Goal: Transaction & Acquisition: Purchase product/service

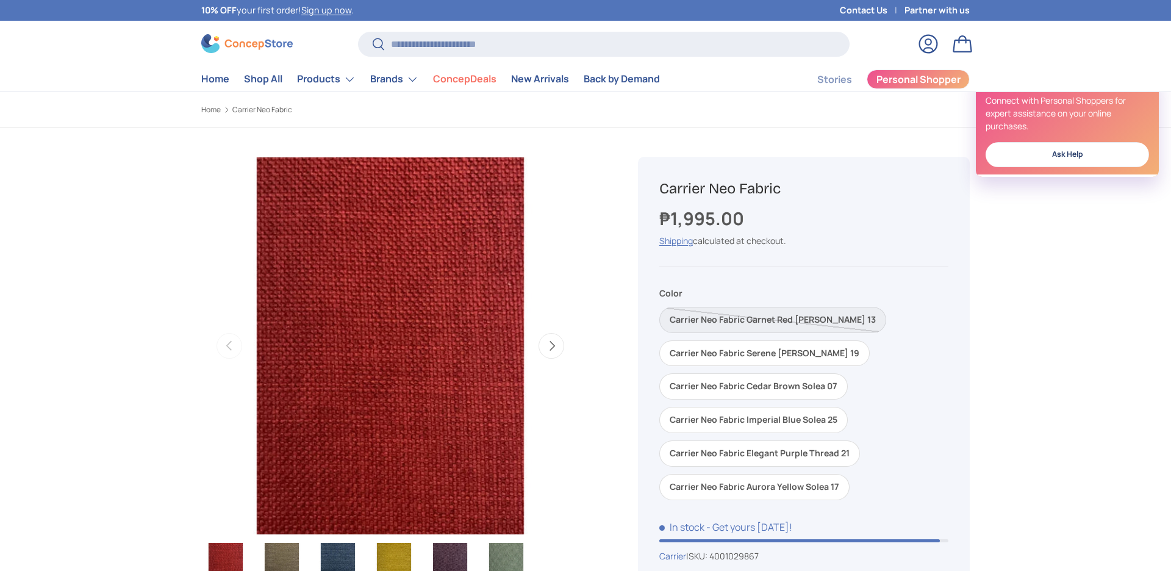
click at [548, 347] on button "Next" at bounding box center [551, 346] width 26 height 26
click at [548, 346] on button "Next" at bounding box center [551, 346] width 26 height 26
click at [548, 345] on button "Next" at bounding box center [551, 346] width 26 height 26
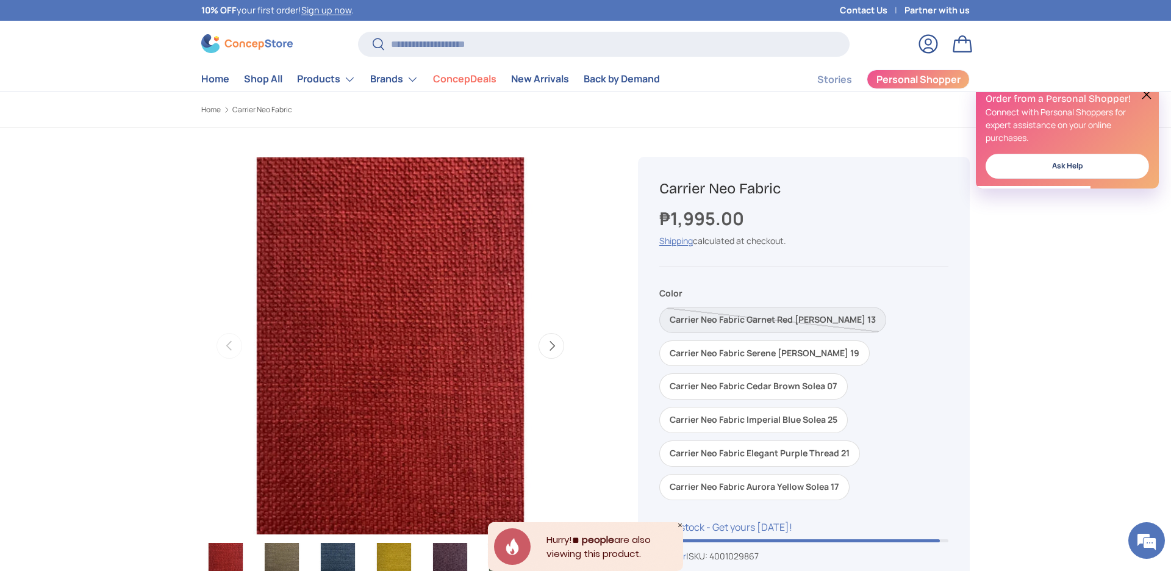
click at [517, 543] on img "Gallery Viewer" at bounding box center [506, 567] width 48 height 49
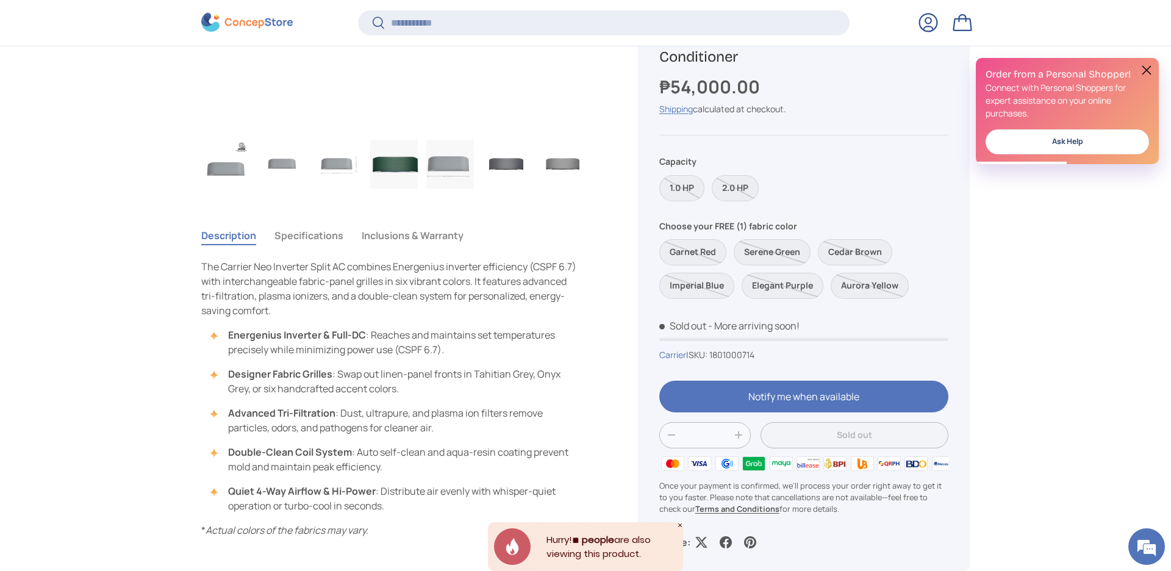
scroll to position [679, 0]
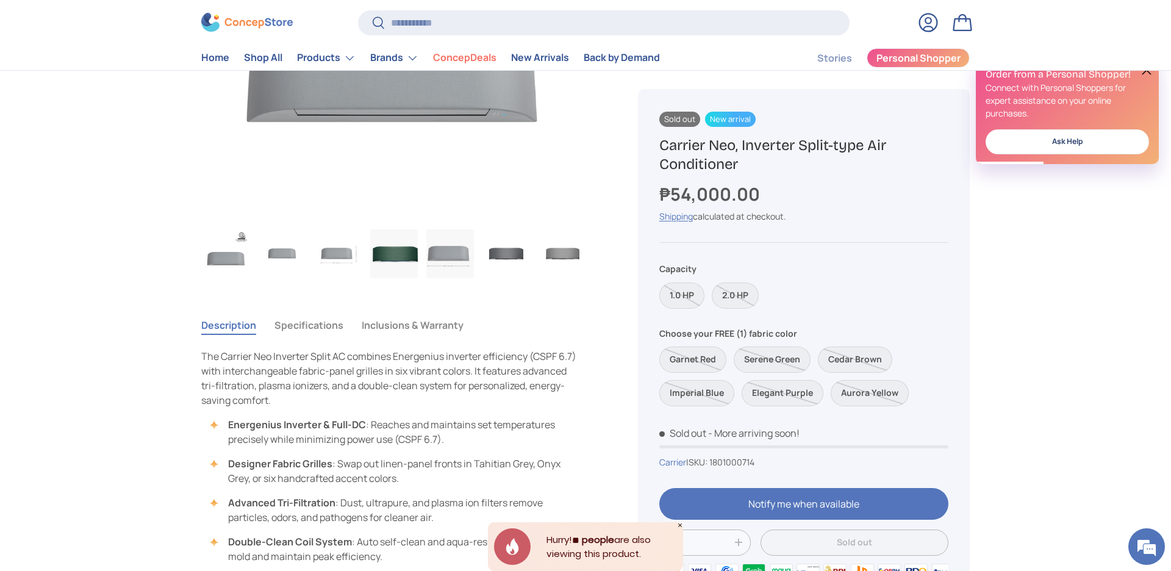
click at [553, 45] on button "Next" at bounding box center [551, 33] width 26 height 26
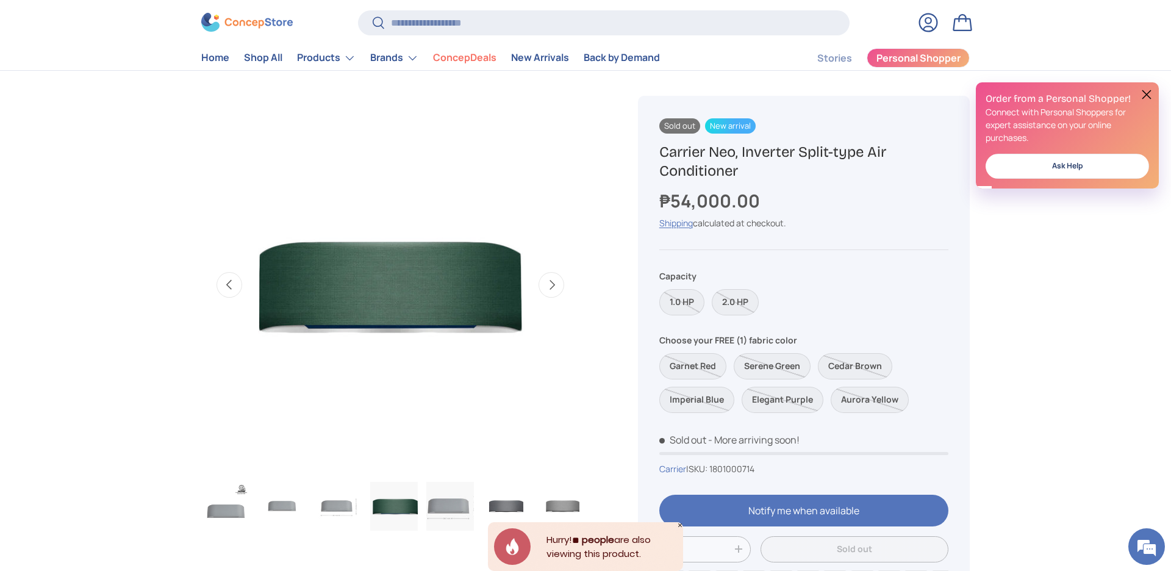
scroll to position [0, 512]
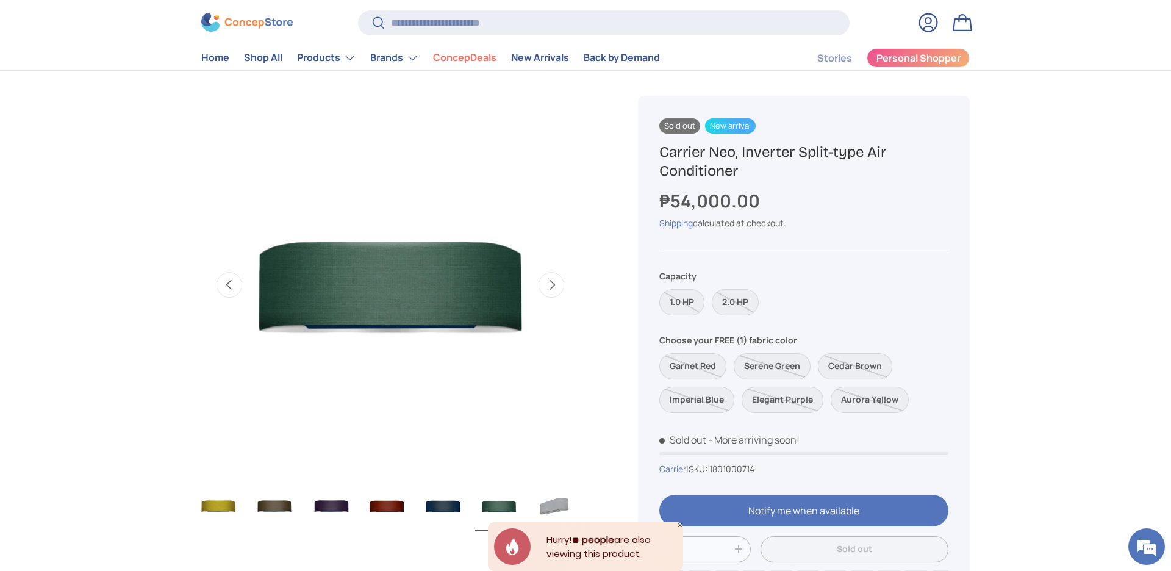
drag, startPoint x: 550, startPoint y: 285, endPoint x: 536, endPoint y: 263, distance: 26.6
click at [549, 291] on button "Next" at bounding box center [551, 285] width 26 height 26
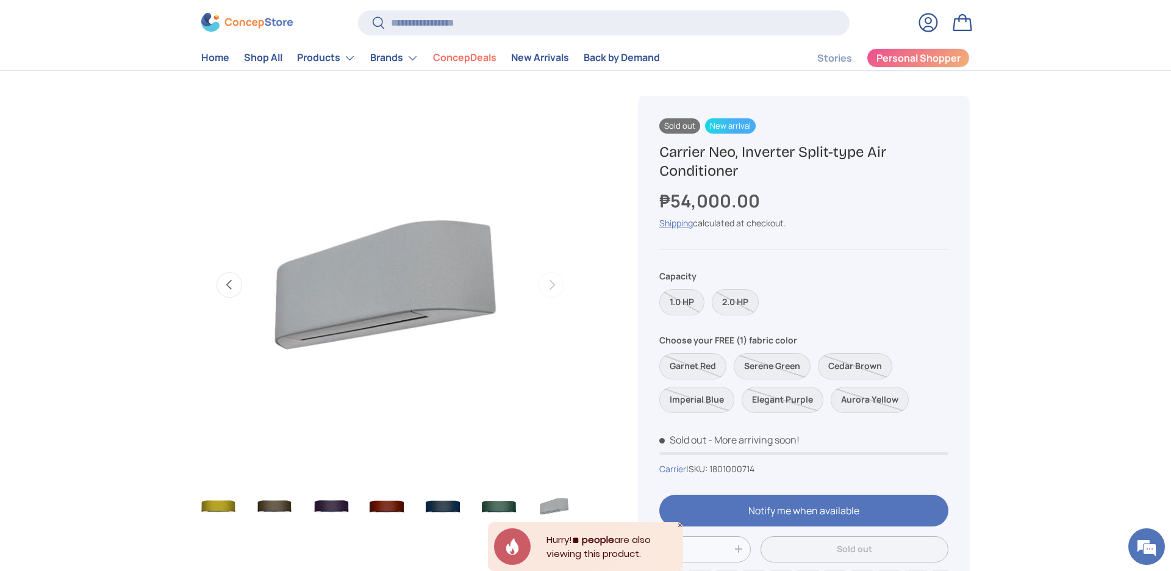
scroll to position [0, 0]
click at [231, 285] on button "Previous" at bounding box center [229, 285] width 26 height 26
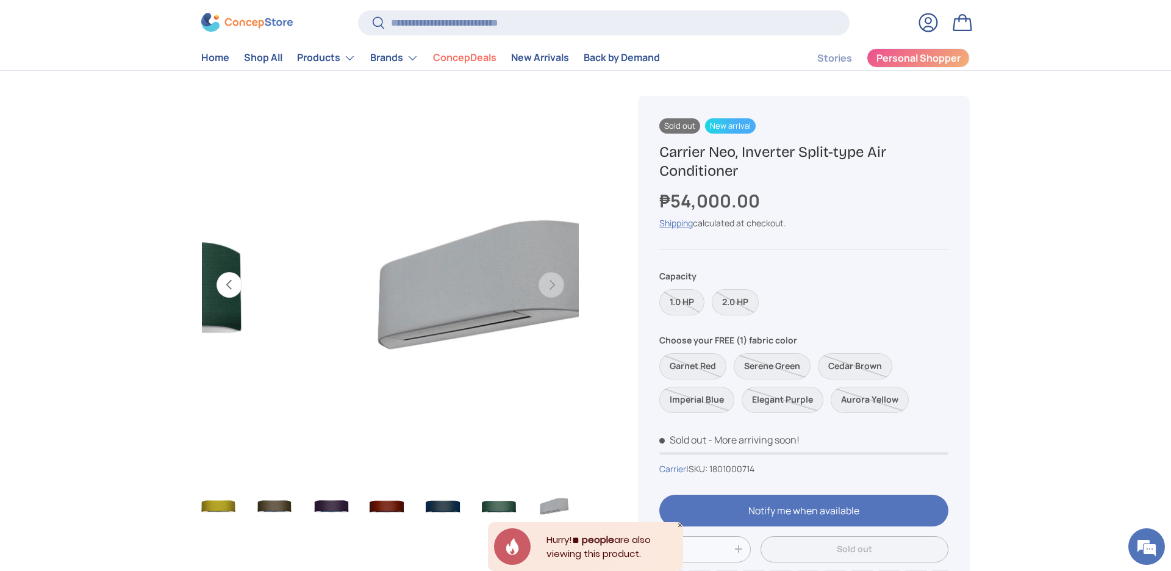
click at [231, 285] on button "Previous" at bounding box center [229, 285] width 26 height 26
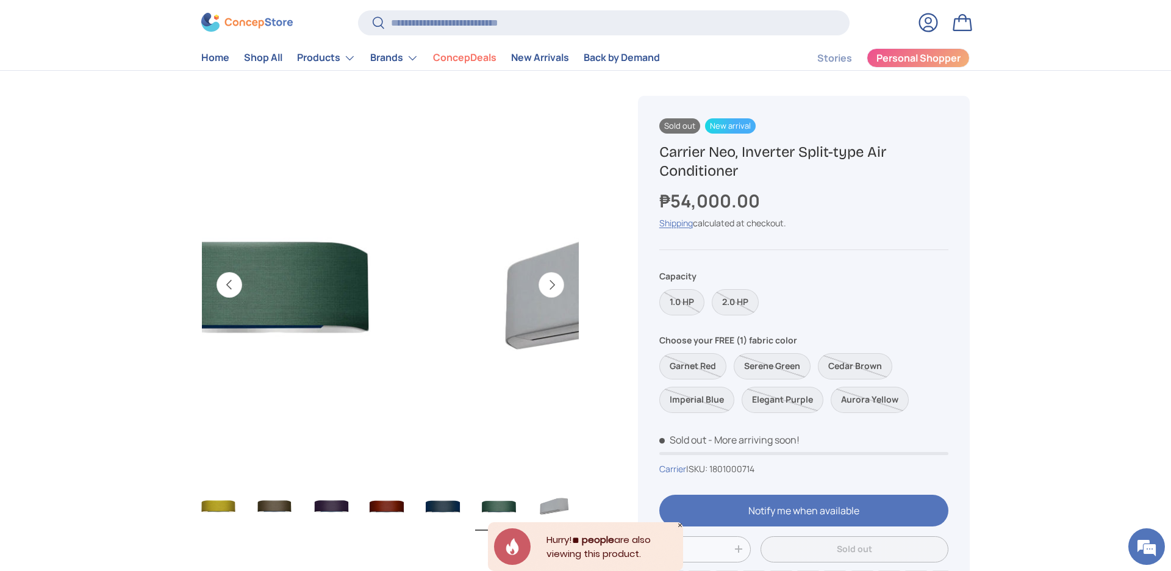
click at [231, 285] on button "Previous" at bounding box center [229, 285] width 26 height 26
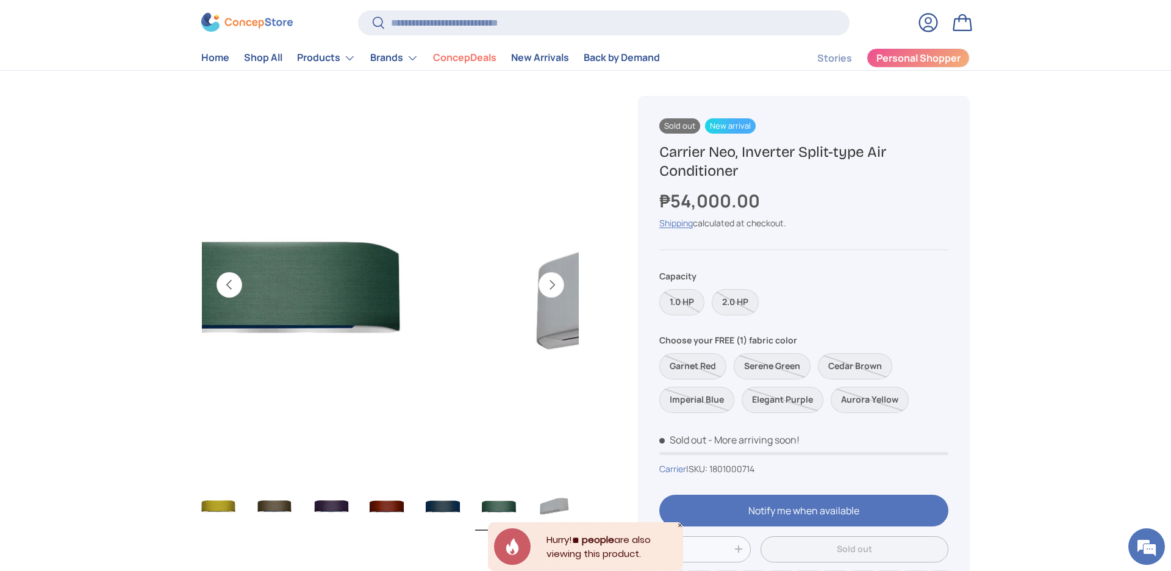
click at [231, 285] on button "Previous" at bounding box center [229, 285] width 26 height 26
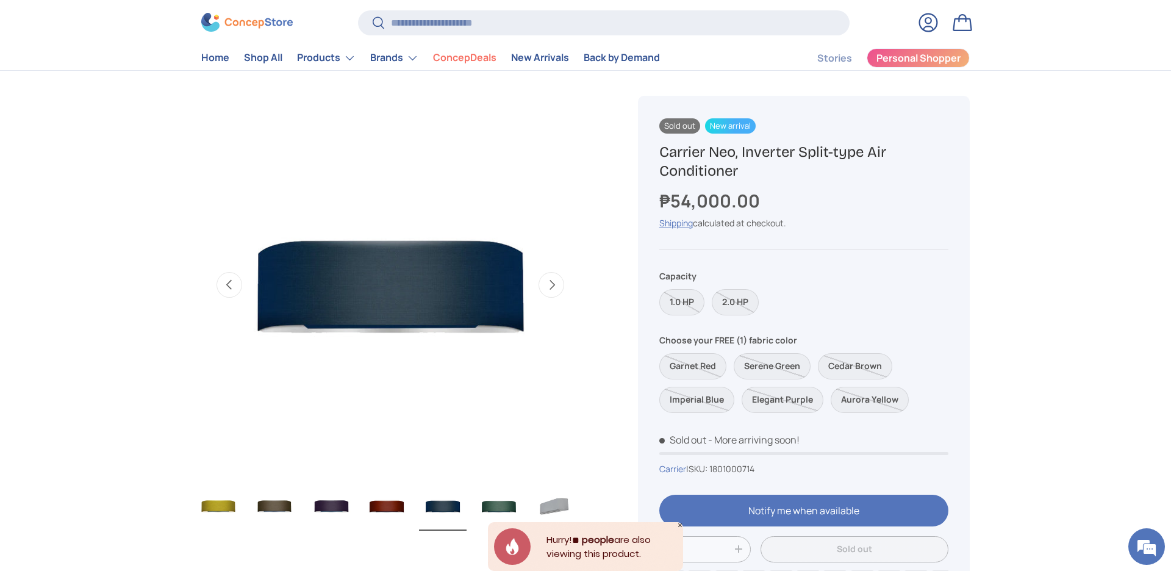
click at [227, 288] on button "Previous" at bounding box center [229, 285] width 26 height 26
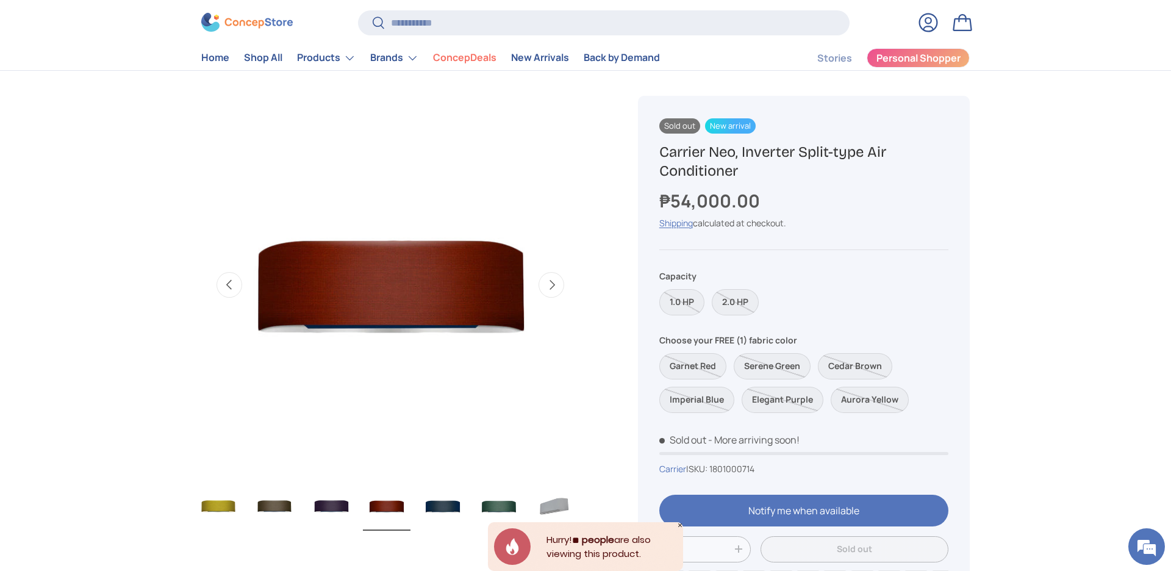
click at [227, 288] on button "Previous" at bounding box center [229, 285] width 26 height 26
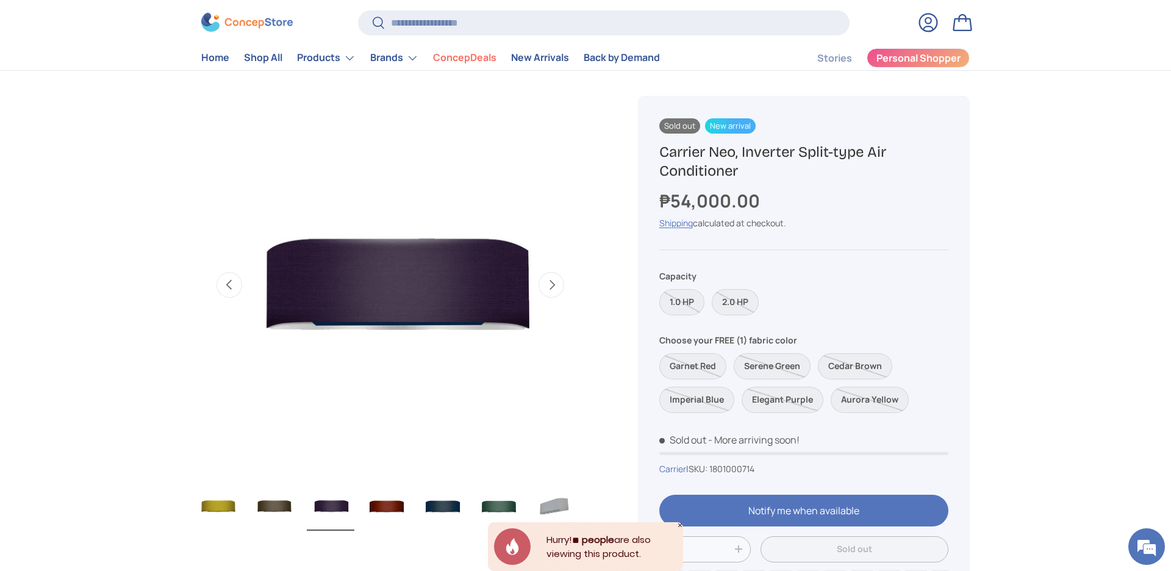
click at [227, 288] on button "Previous" at bounding box center [229, 285] width 26 height 26
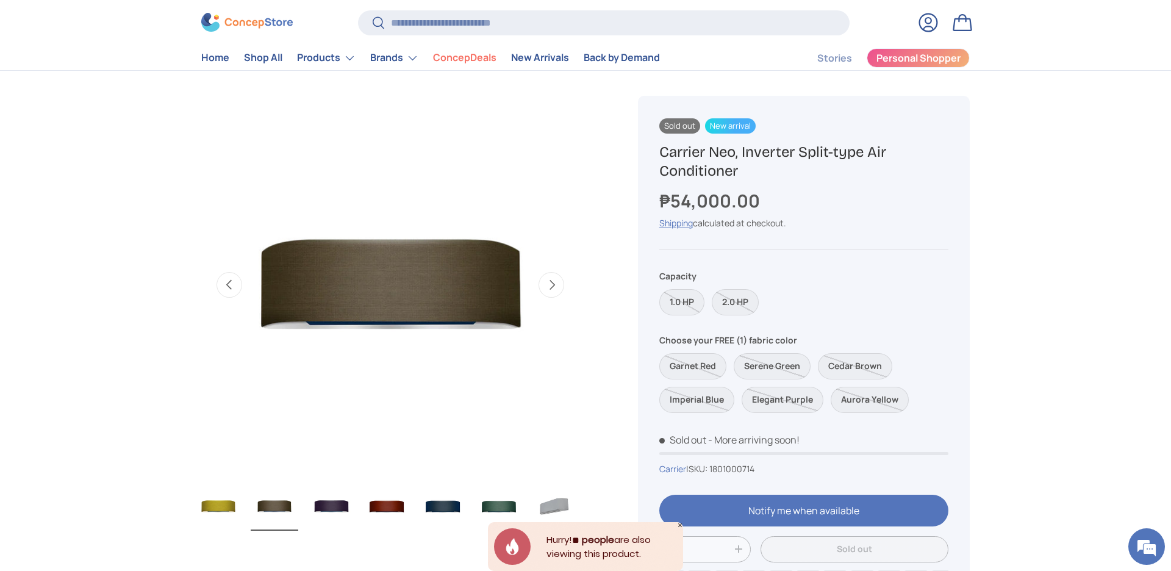
click at [227, 288] on button "Previous" at bounding box center [229, 285] width 26 height 26
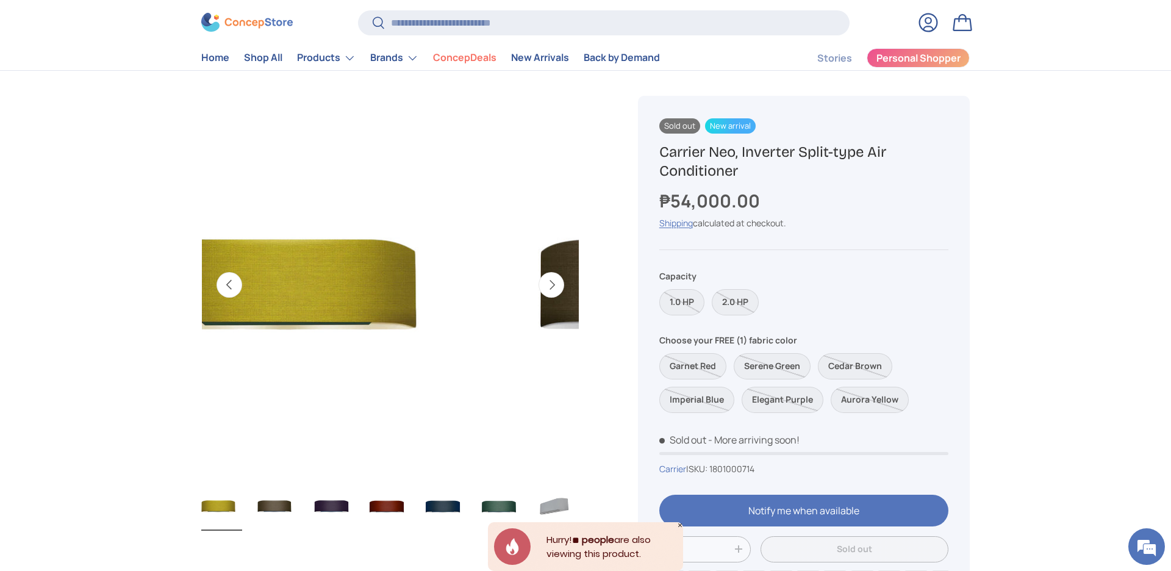
scroll to position [0, 505]
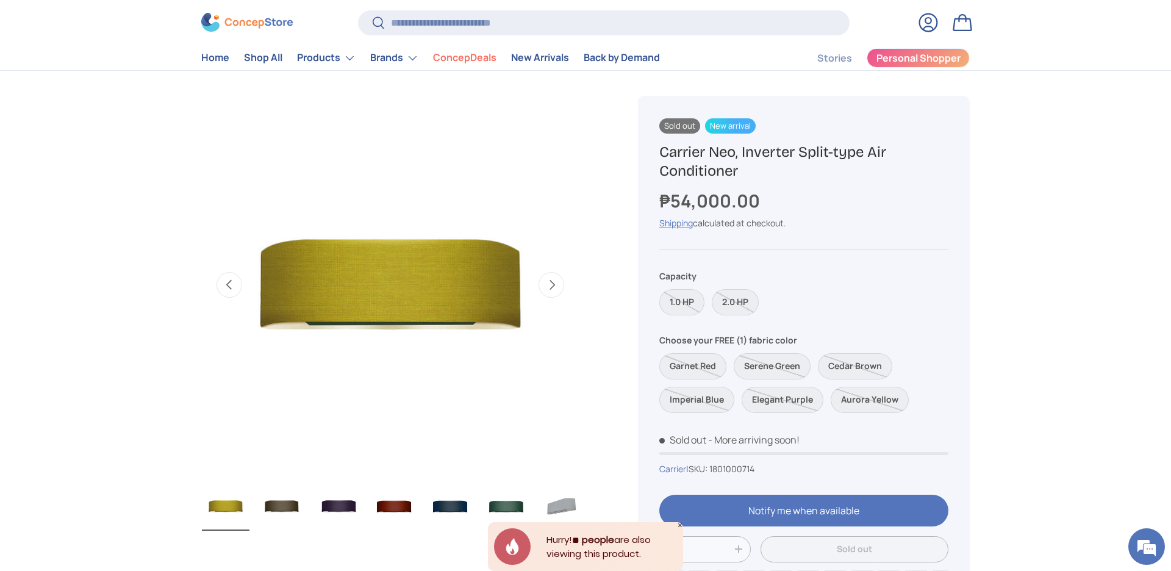
click at [227, 288] on button "Previous" at bounding box center [229, 285] width 26 height 26
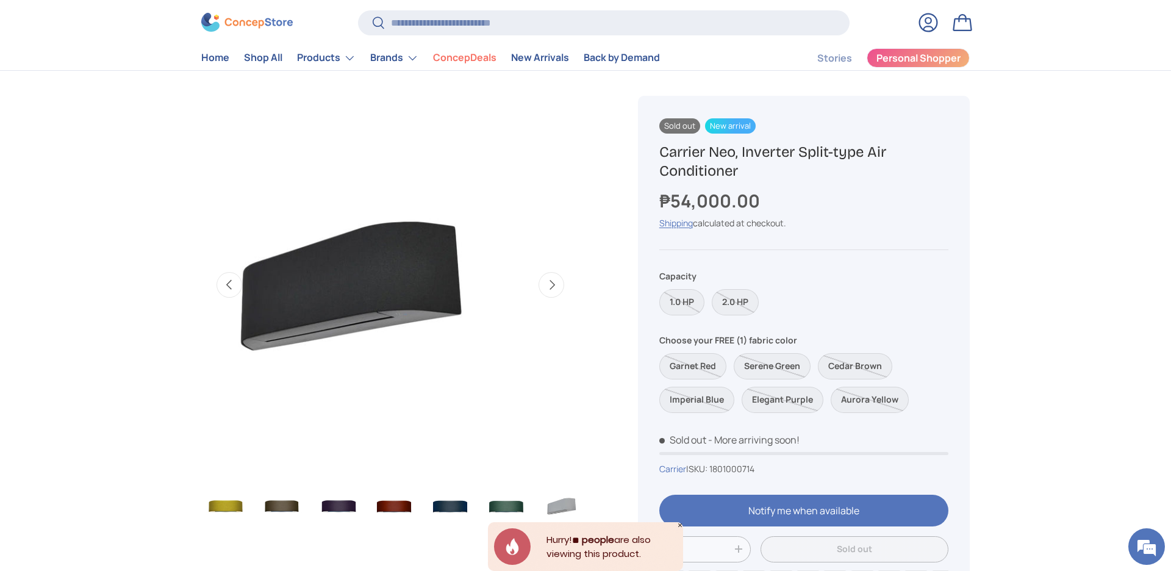
scroll to position [0, 449]
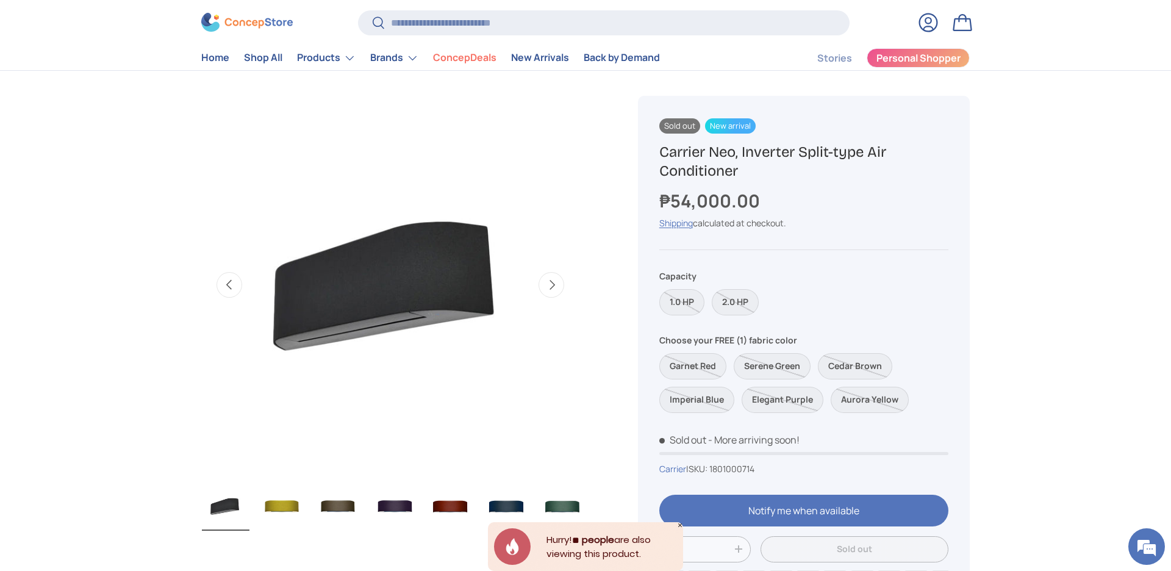
click at [227, 288] on button "Previous" at bounding box center [229, 285] width 26 height 26
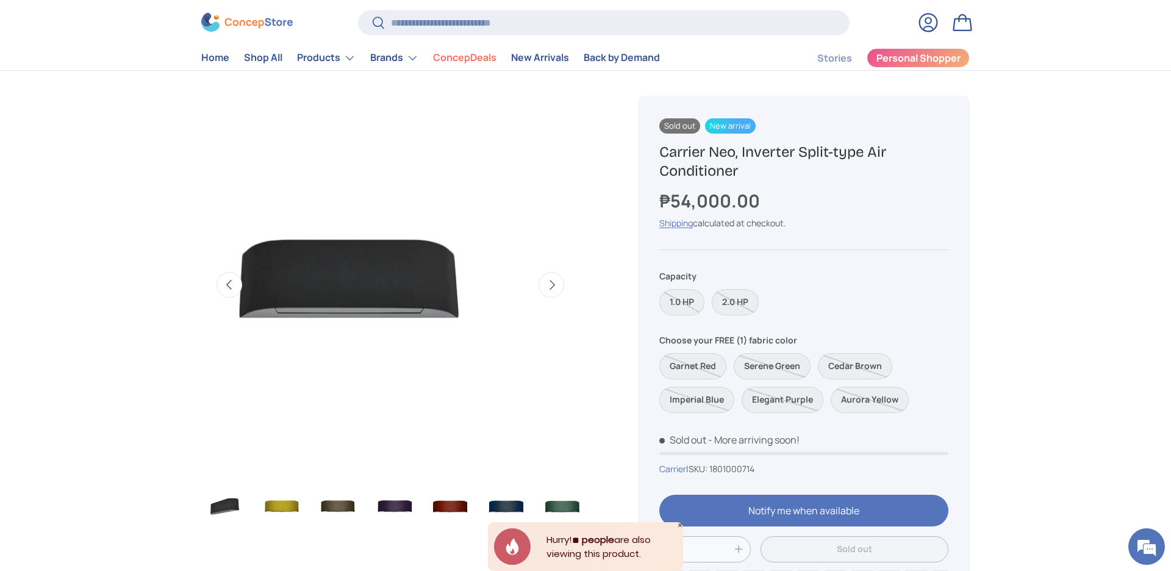
scroll to position [0, 393]
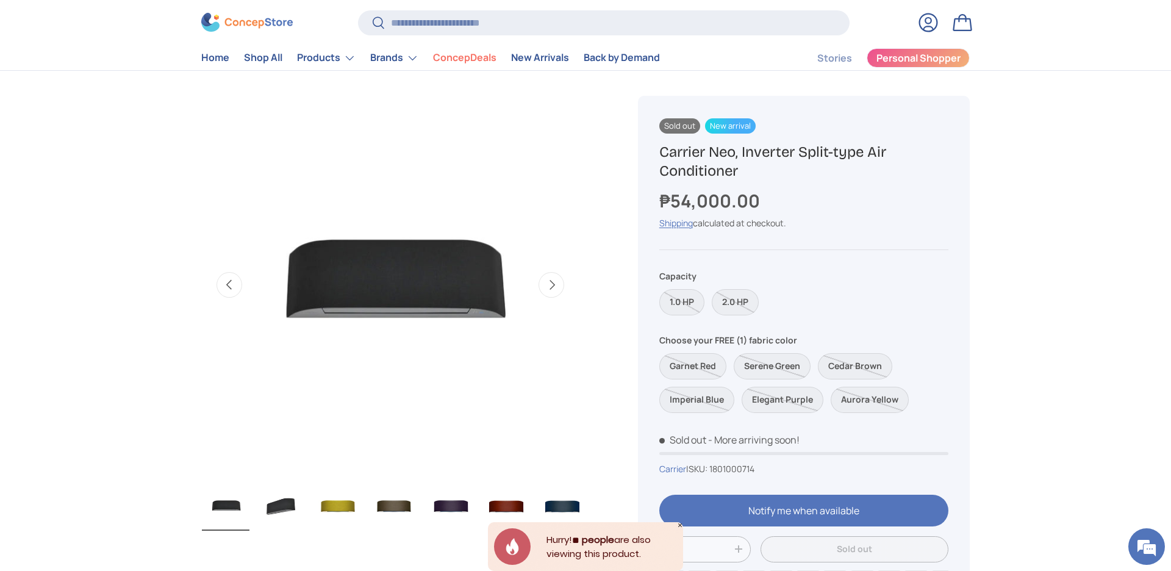
click at [227, 288] on button "Previous" at bounding box center [229, 285] width 26 height 26
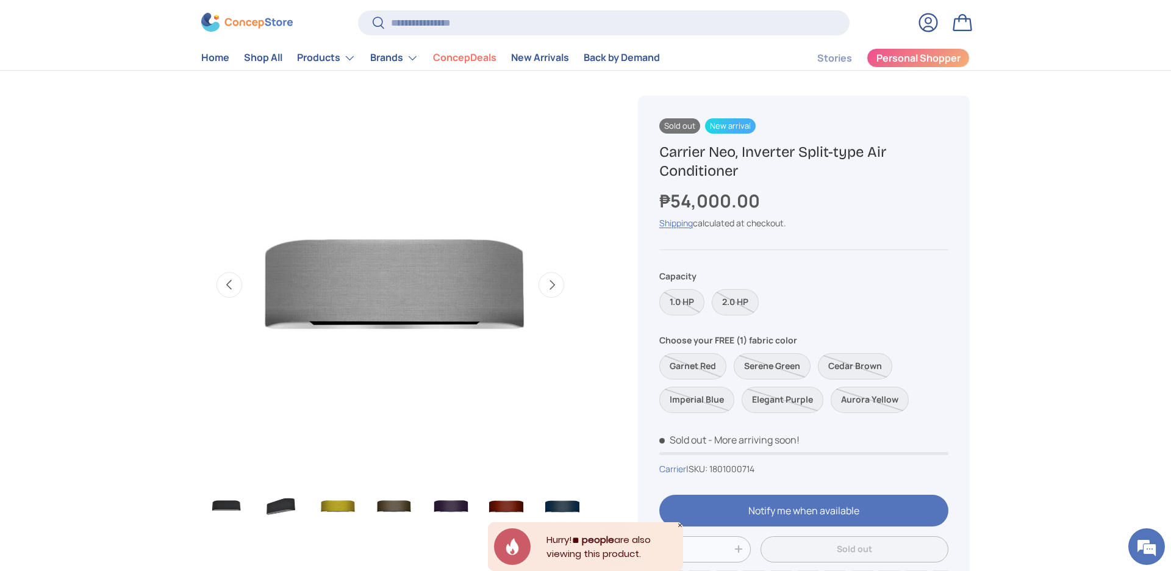
scroll to position [0, 337]
click at [227, 288] on button "Previous" at bounding box center [229, 285] width 26 height 26
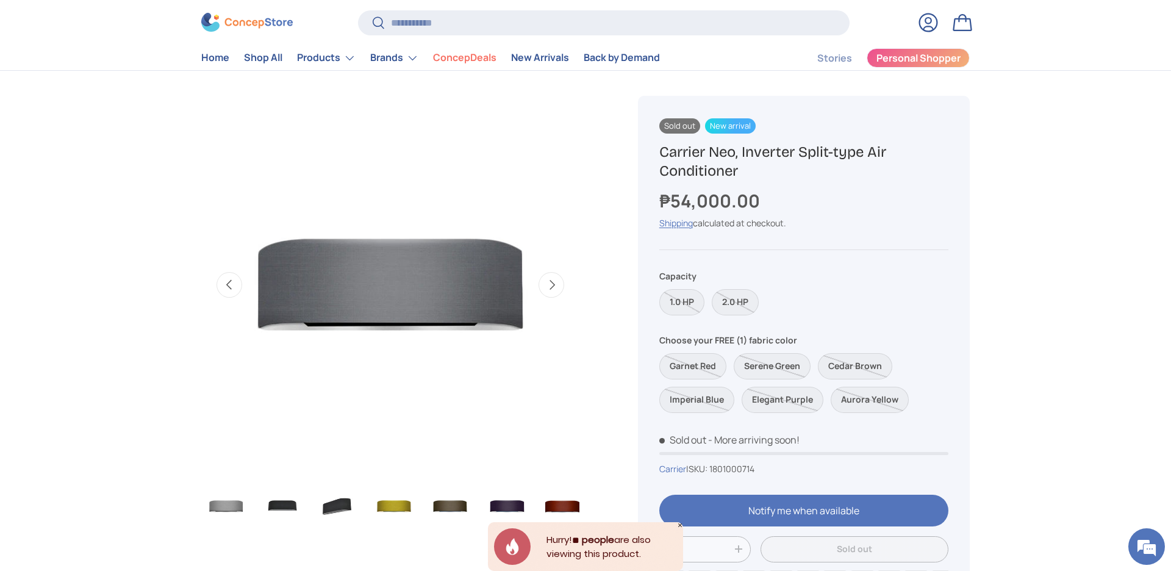
scroll to position [0, 281]
click at [227, 288] on button "Previous" at bounding box center [229, 285] width 26 height 26
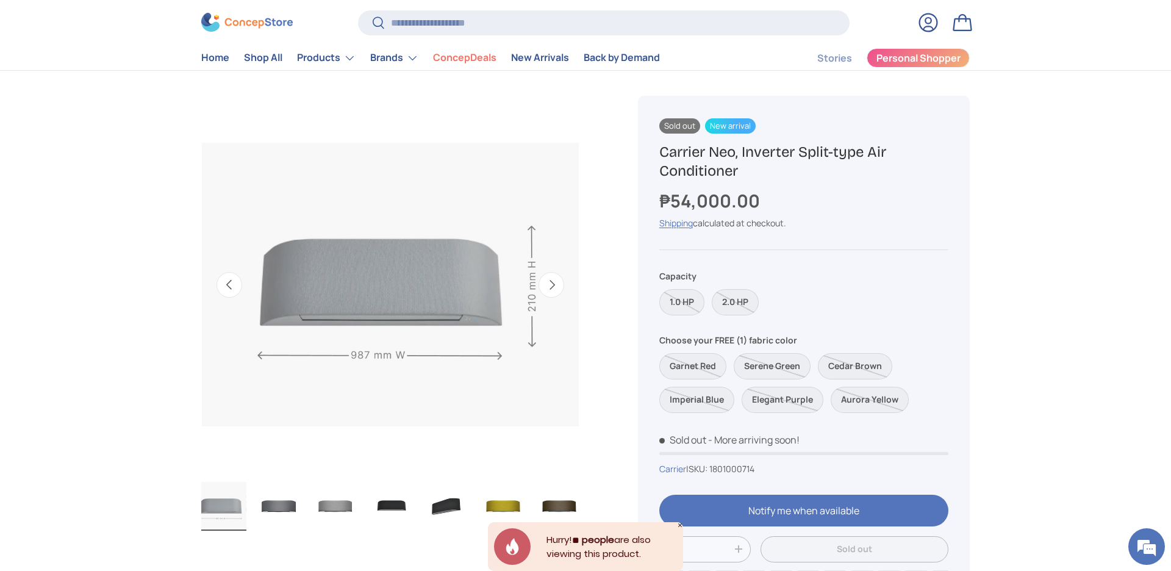
scroll to position [0, 224]
click at [227, 288] on button "Previous" at bounding box center [229, 285] width 26 height 26
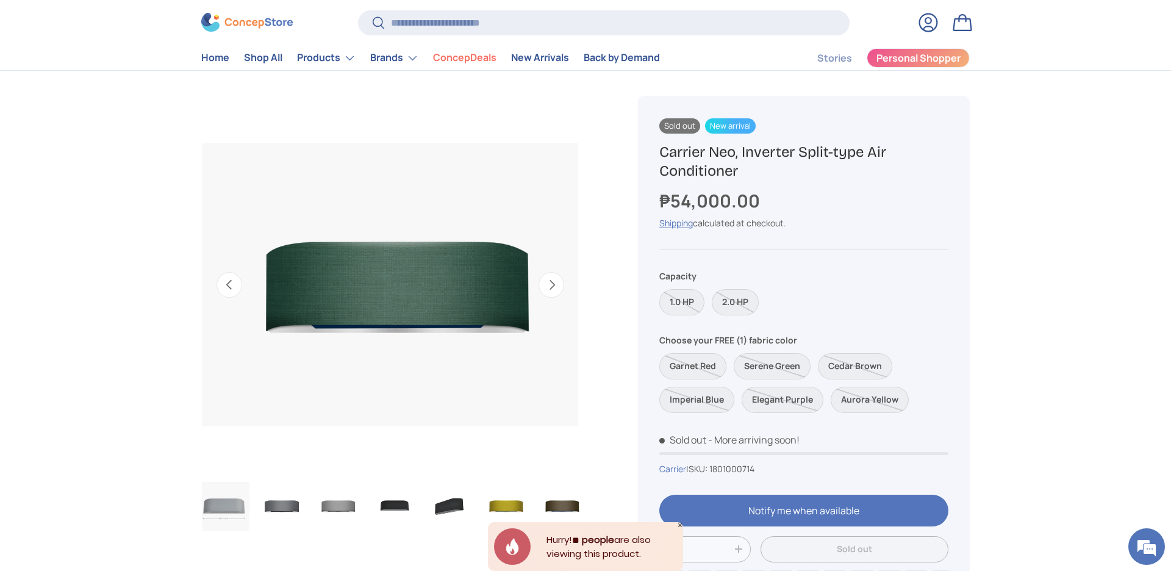
scroll to position [0, 168]
click at [227, 288] on button "Previous" at bounding box center [229, 285] width 26 height 26
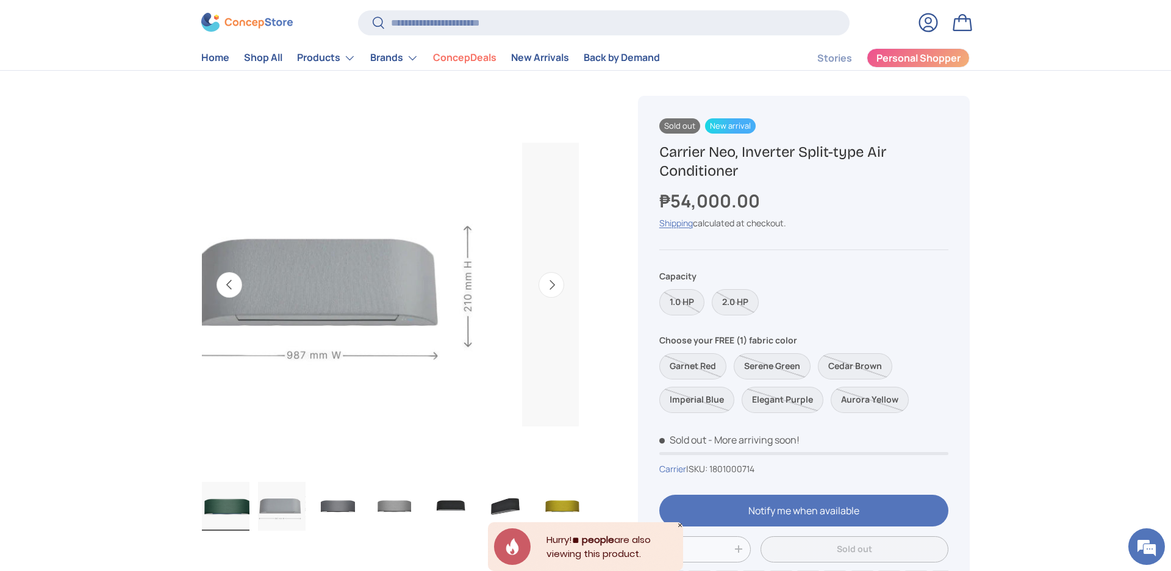
scroll to position [0, 112]
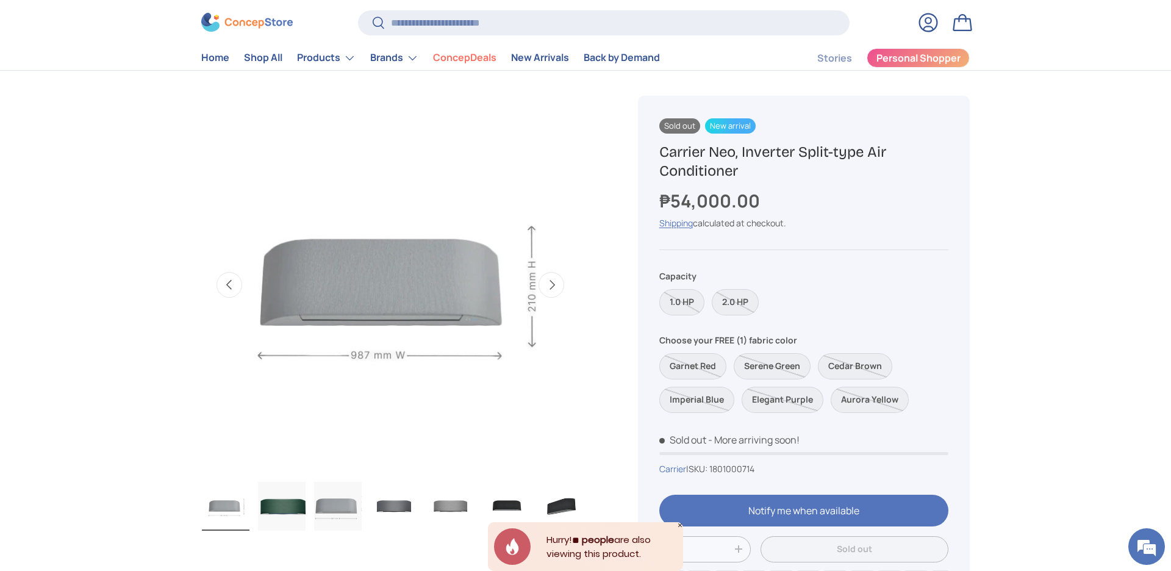
click at [227, 288] on button "Previous" at bounding box center [229, 285] width 26 height 26
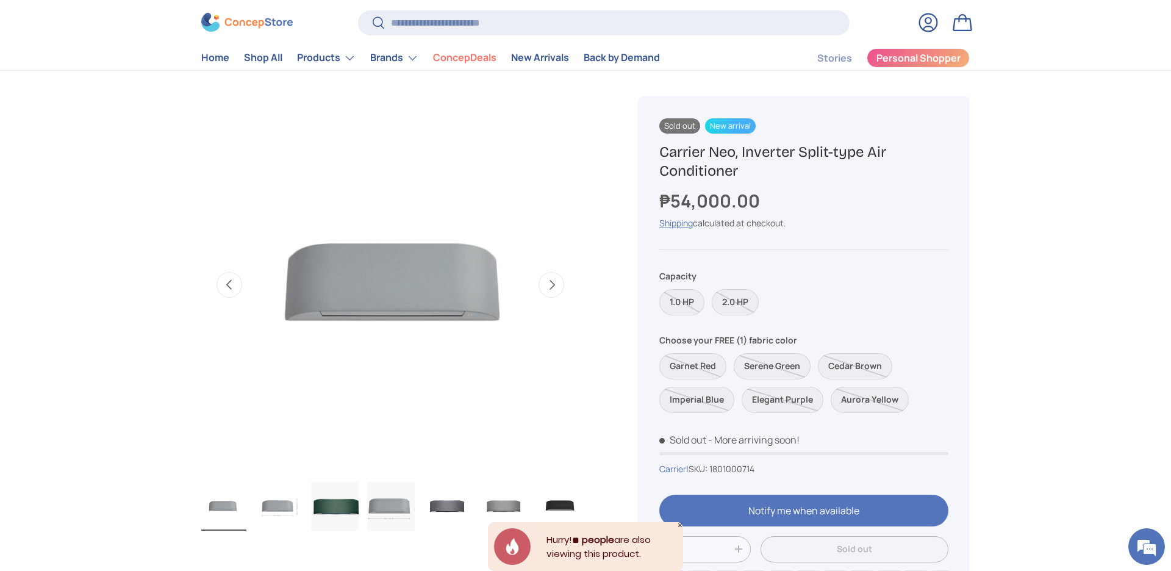
scroll to position [0, 56]
click at [227, 288] on button "Previous" at bounding box center [229, 285] width 26 height 26
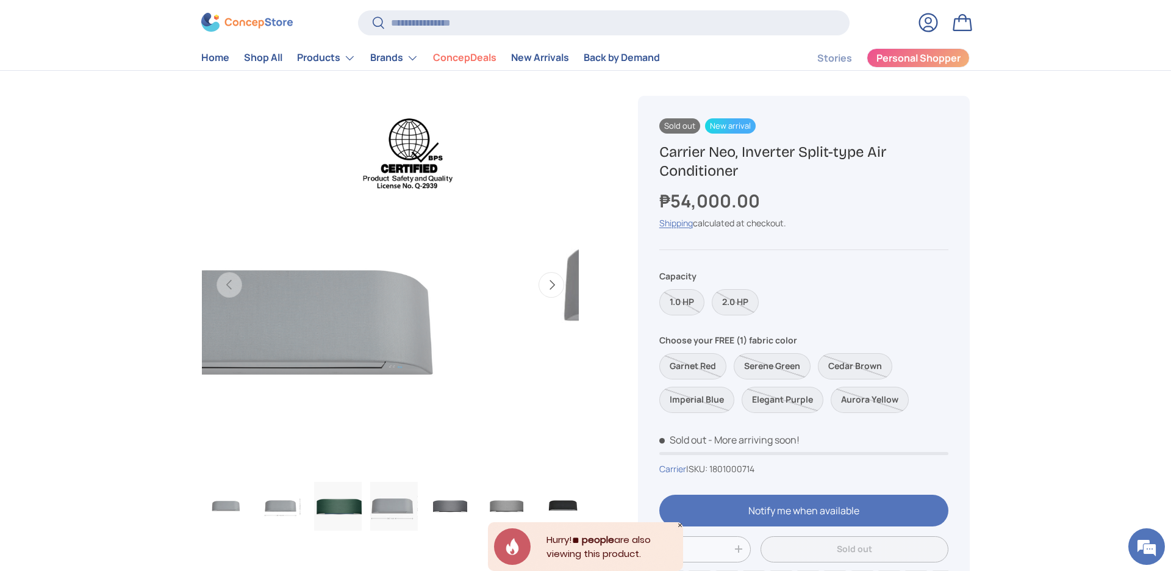
scroll to position [0, 0]
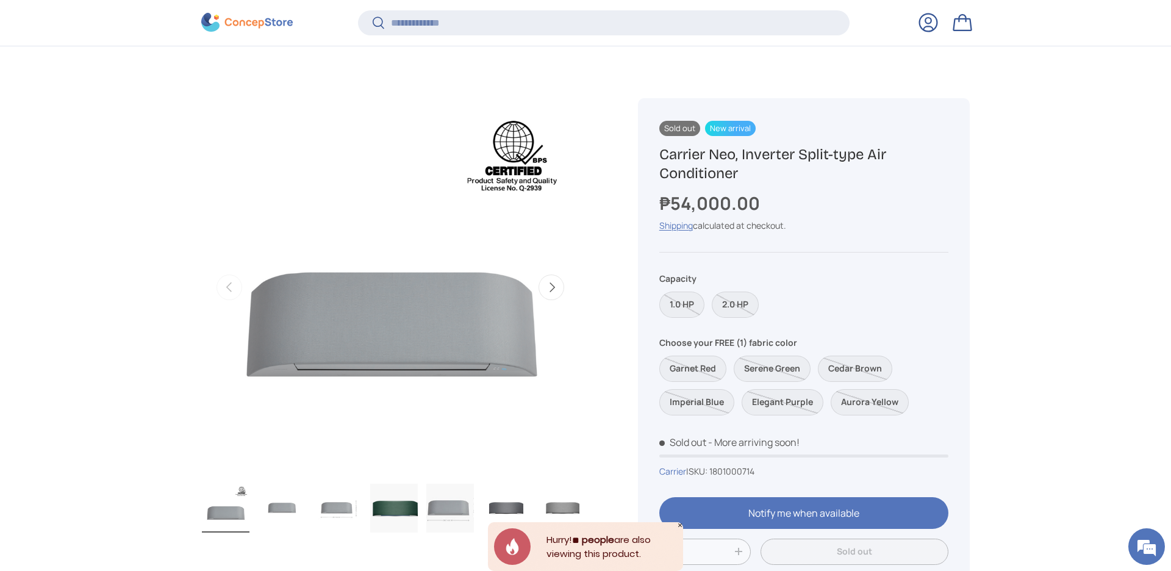
click at [807, 151] on h1 "Carrier Neo, Inverter Split-type Air Conditioner" at bounding box center [803, 164] width 289 height 38
click at [804, 154] on h1 "Carrier Neo, Inverter Split-type Air Conditioner" at bounding box center [803, 164] width 289 height 38
click at [802, 155] on h1 "Carrier Neo, Inverter Split-type Air Conditioner" at bounding box center [803, 164] width 289 height 38
drag, startPoint x: 669, startPoint y: 167, endPoint x: 746, endPoint y: 192, distance: 81.4
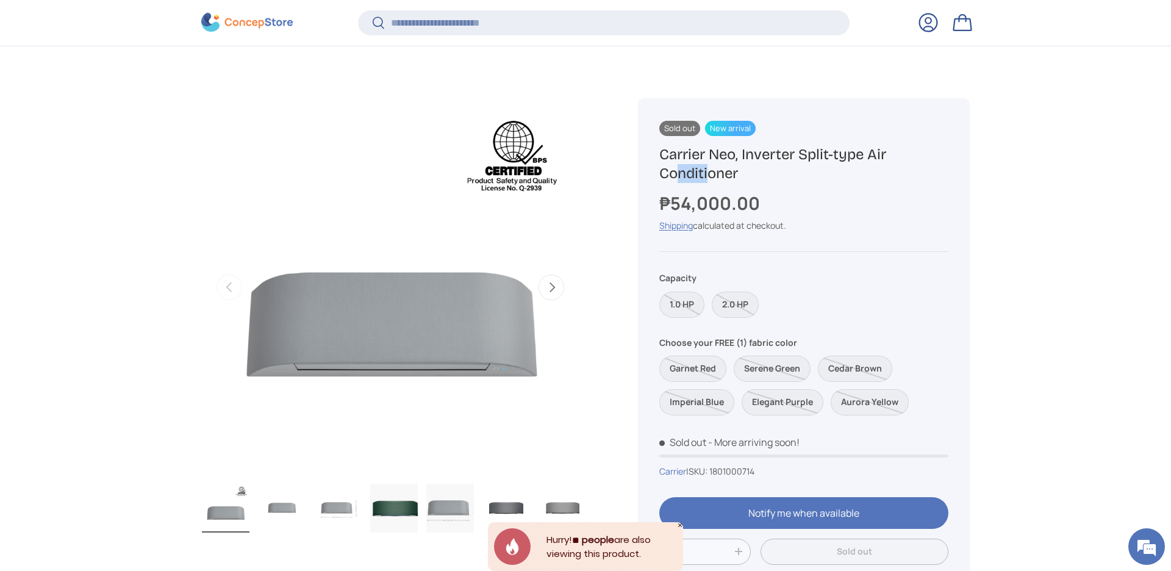
click at [890, 194] on div "Sold out New arrival Sold out New arrival Sold out New arrival Sold out New arr…" at bounding box center [804, 392] width 332 height 589
